Goal: Navigation & Orientation: Find specific page/section

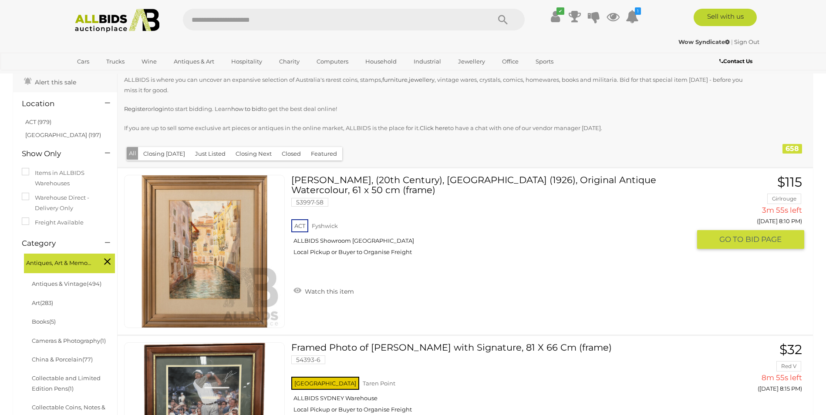
scroll to position [87, 0]
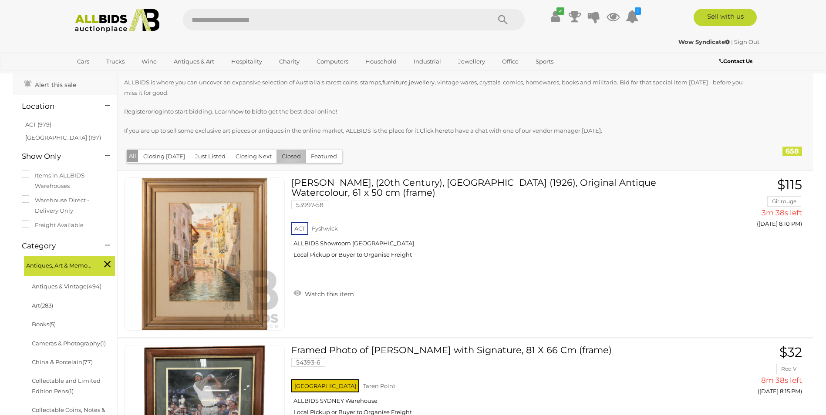
click at [287, 157] on button "Closed" at bounding box center [291, 156] width 30 height 13
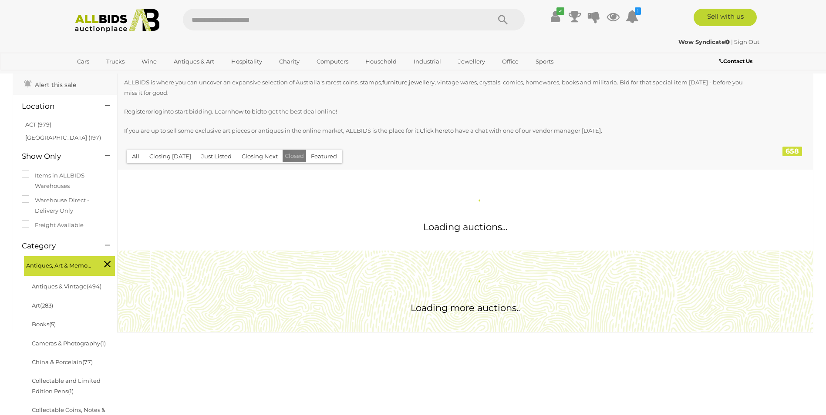
scroll to position [0, 0]
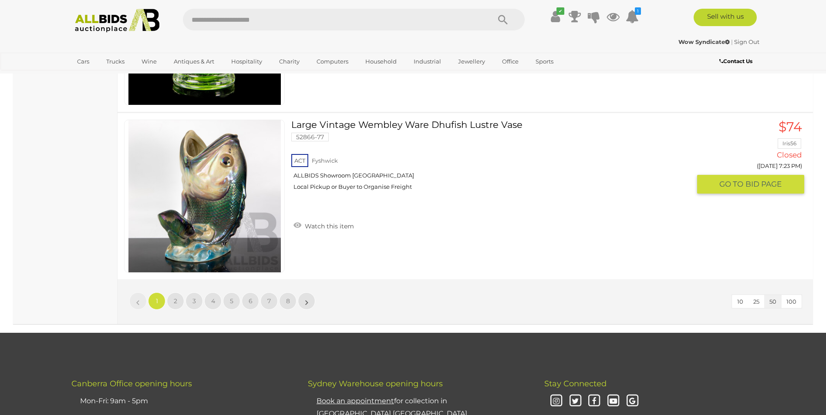
scroll to position [8360, 0]
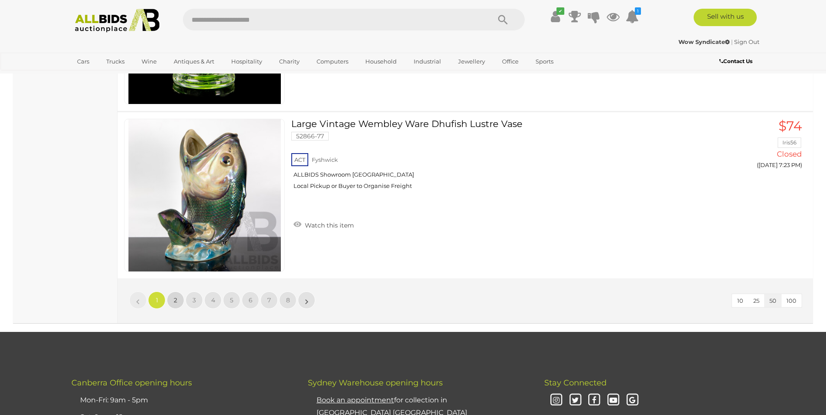
click at [175, 300] on span "2" at bounding box center [175, 301] width 3 height 8
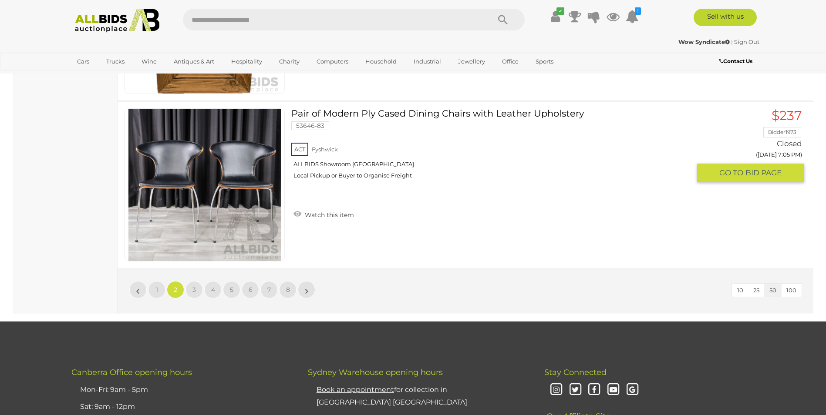
scroll to position [8486, 0]
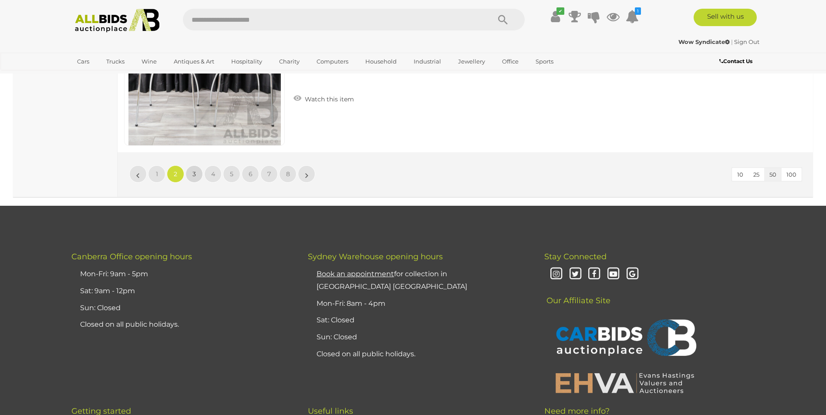
click at [193, 173] on span "3" at bounding box center [193, 174] width 3 height 8
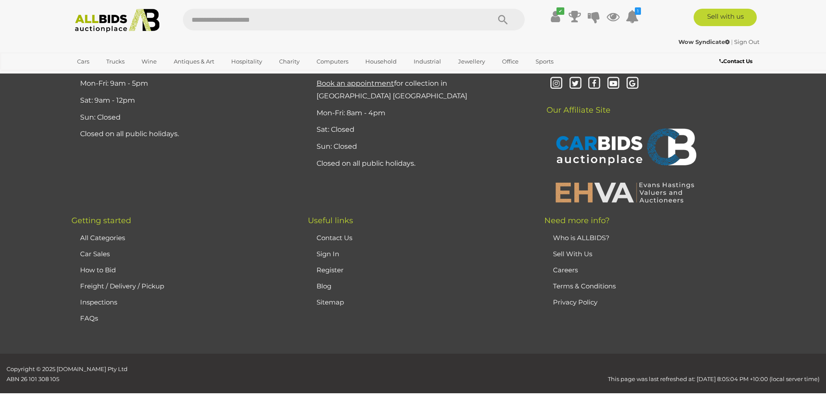
scroll to position [170, 0]
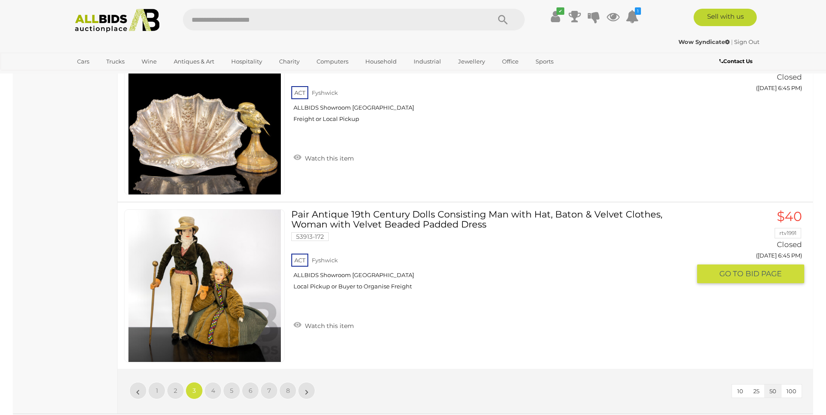
scroll to position [8355, 0]
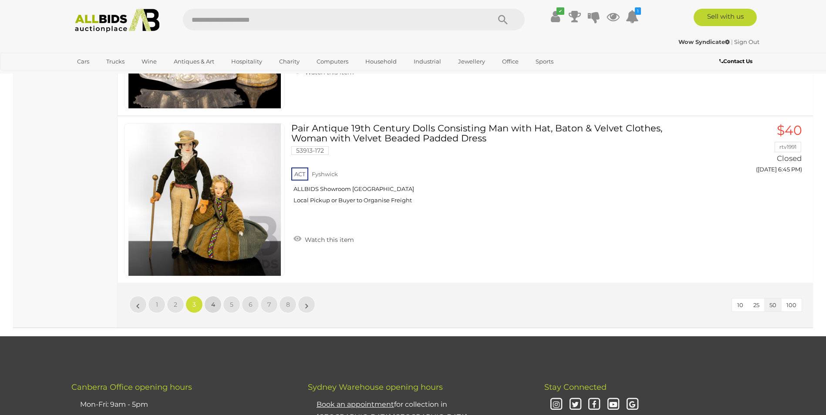
click at [212, 304] on span "4" at bounding box center [213, 305] width 4 height 8
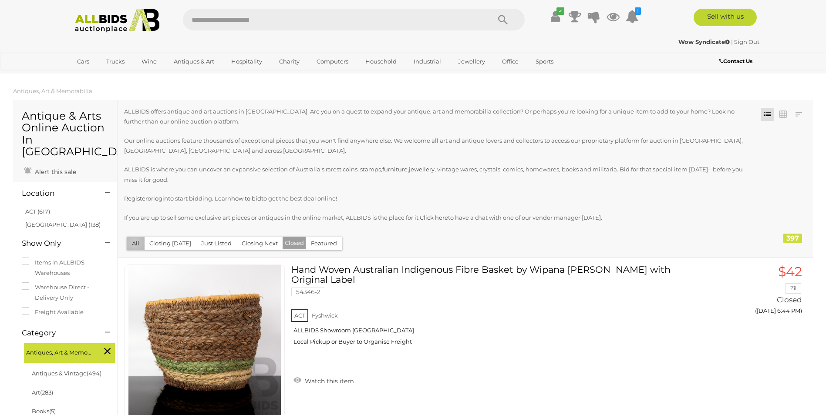
click at [135, 243] on button "All" at bounding box center [136, 243] width 18 height 13
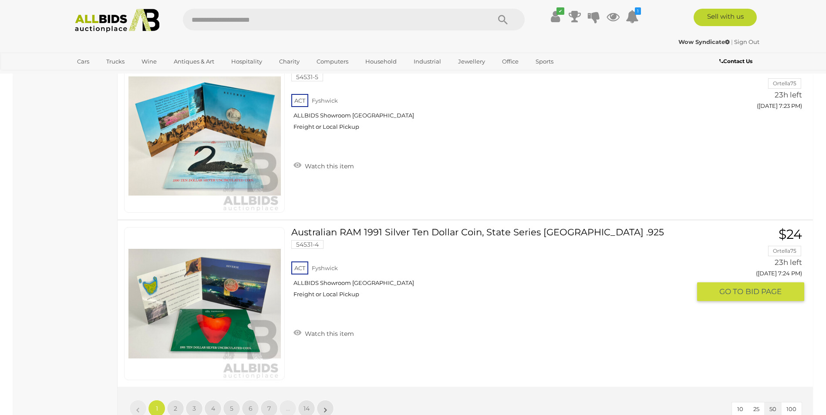
scroll to position [8360, 0]
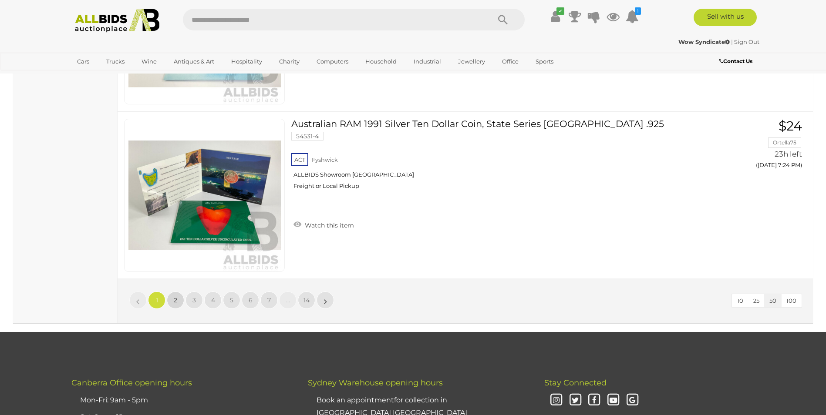
click at [172, 300] on link "2" at bounding box center [175, 300] width 17 height 17
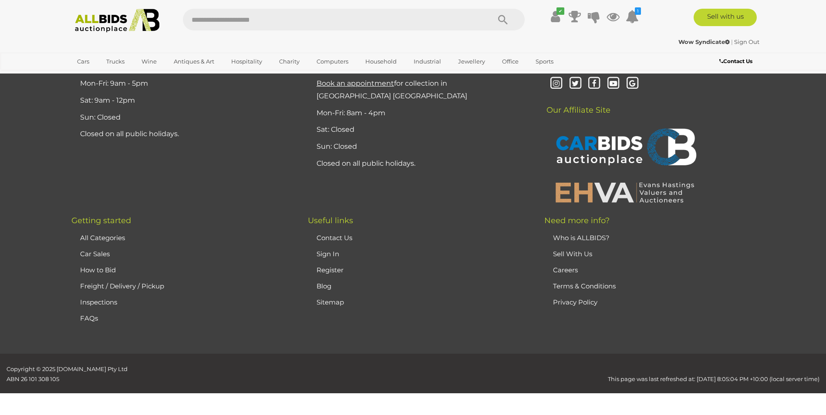
scroll to position [170, 0]
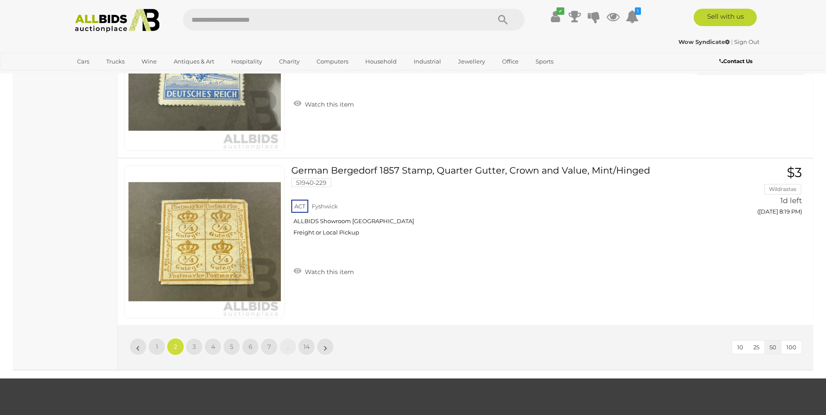
scroll to position [8486, 0]
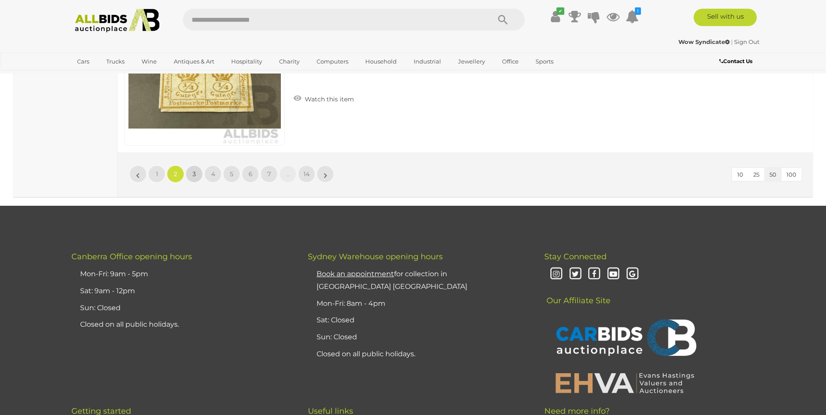
click at [193, 173] on span "3" at bounding box center [193, 174] width 3 height 8
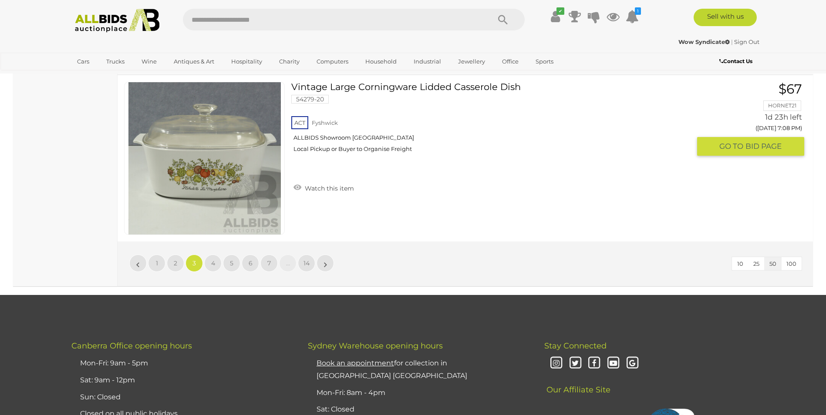
scroll to position [8399, 0]
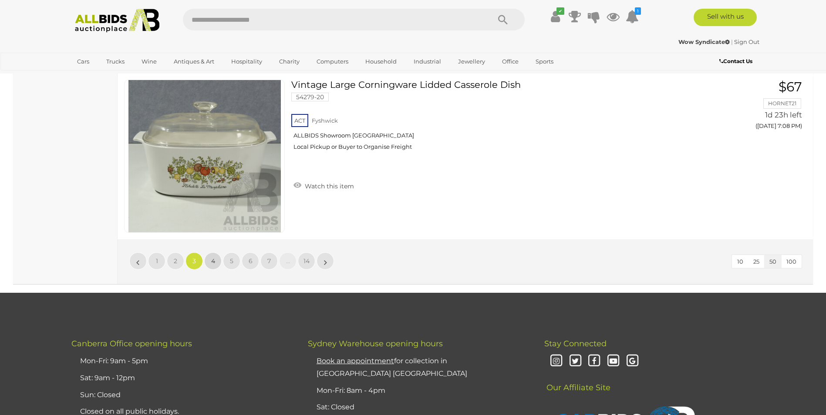
click at [213, 260] on span "4" at bounding box center [213, 261] width 4 height 8
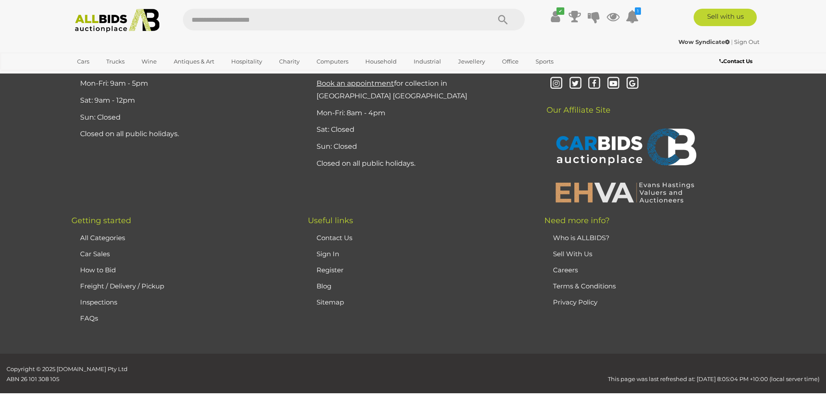
scroll to position [170, 0]
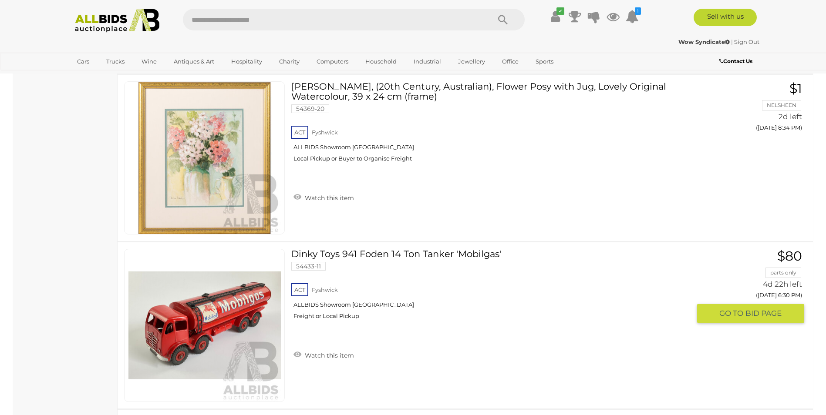
scroll to position [7223, 0]
